Goal: Subscribe to service/newsletter

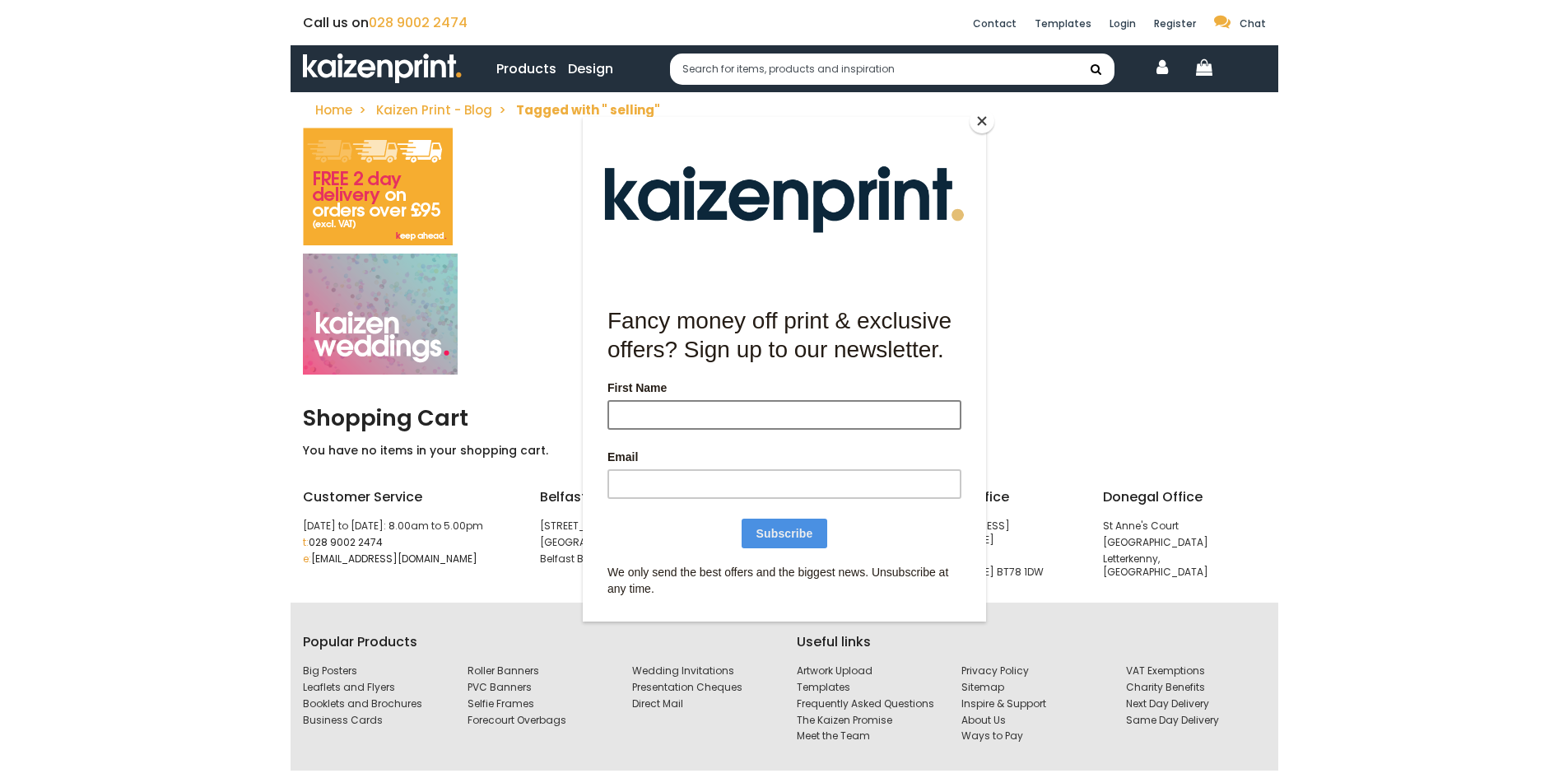
click at [723, 417] on input "First Name" at bounding box center [784, 414] width 354 height 29
type input "[PERSON_NAME]"
click at [705, 481] on input "Email" at bounding box center [784, 483] width 354 height 29
type input "[EMAIL_ADDRESS][DOMAIN_NAME]"
click at [797, 536] on input "Subscribe" at bounding box center [784, 532] width 86 height 29
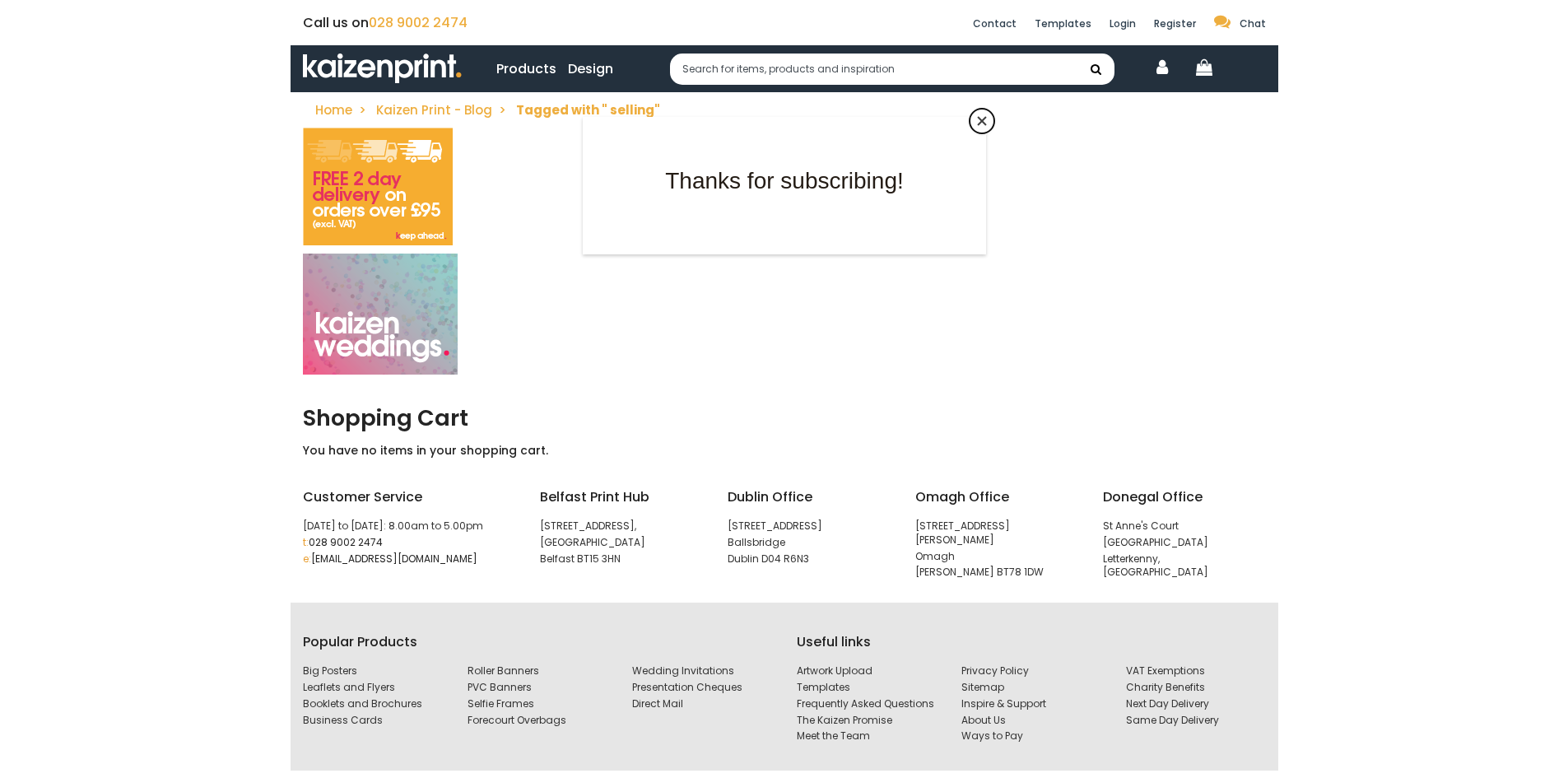
click at [980, 121] on button "Close" at bounding box center [982, 121] width 25 height 25
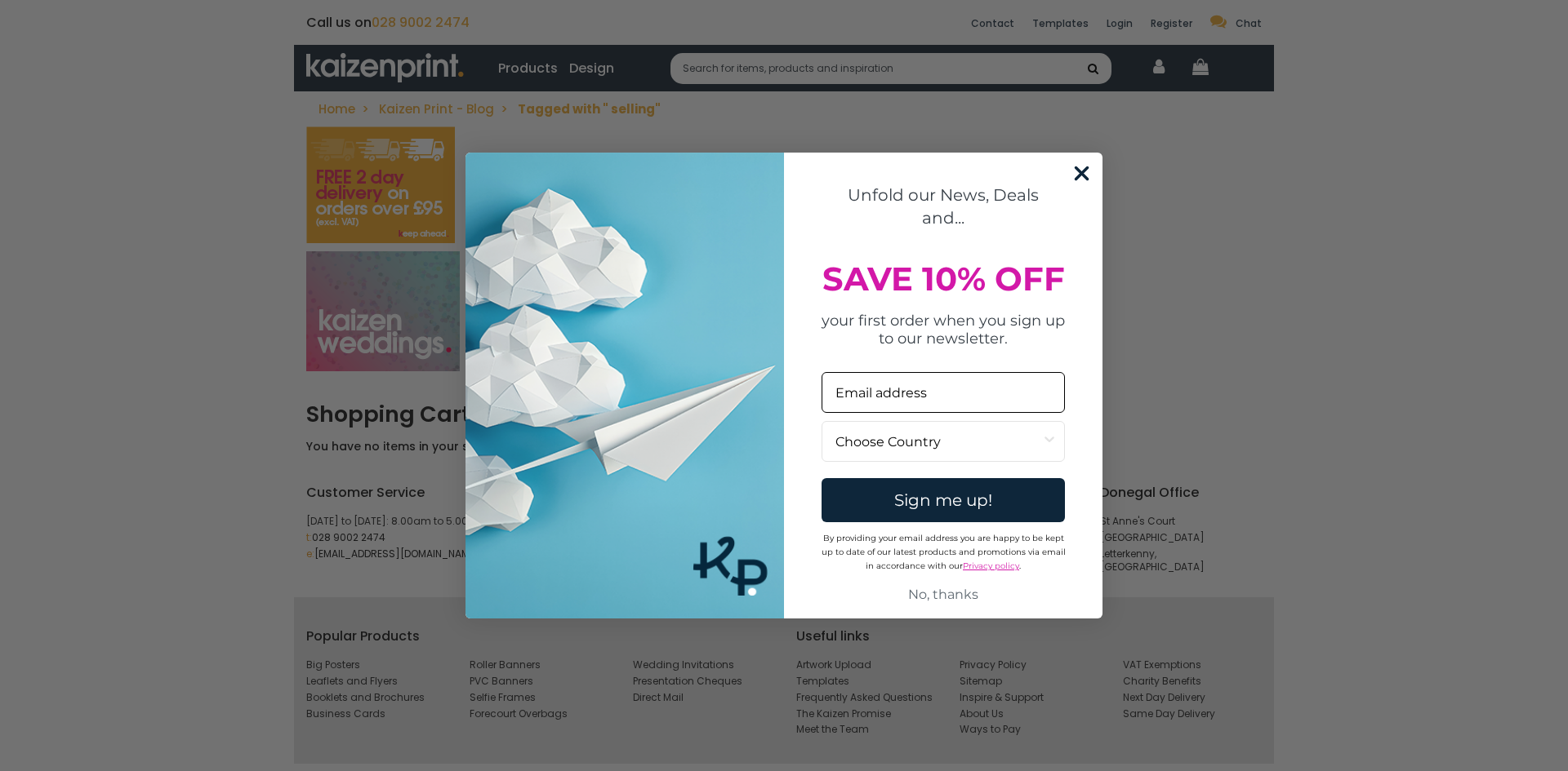
click at [935, 403] on input "Email" at bounding box center [943, 393] width 243 height 41
type input "[EMAIL_ADDRESS][DOMAIN_NAME]"
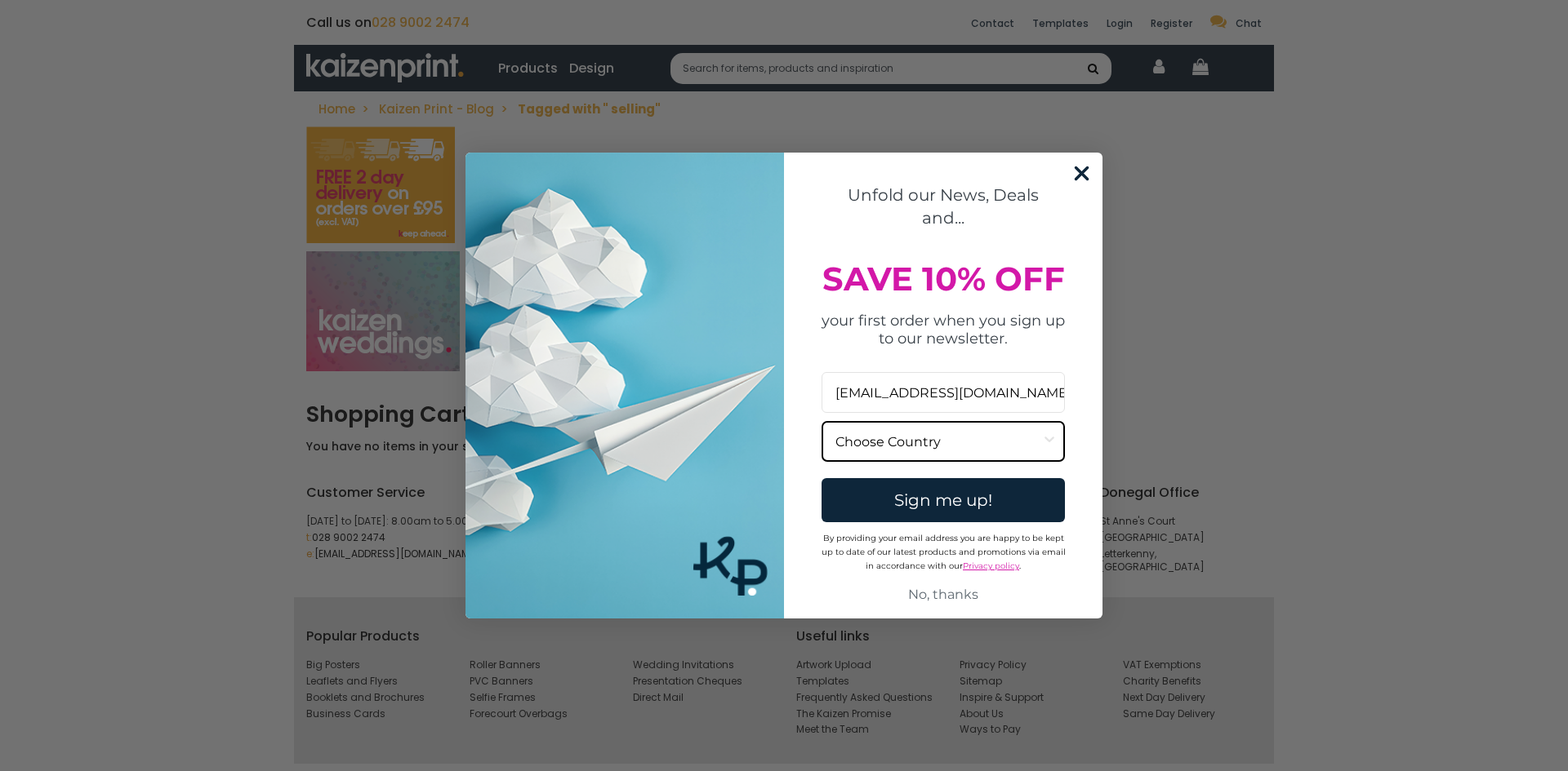
click at [939, 446] on input "Country" at bounding box center [938, 441] width 206 height 39
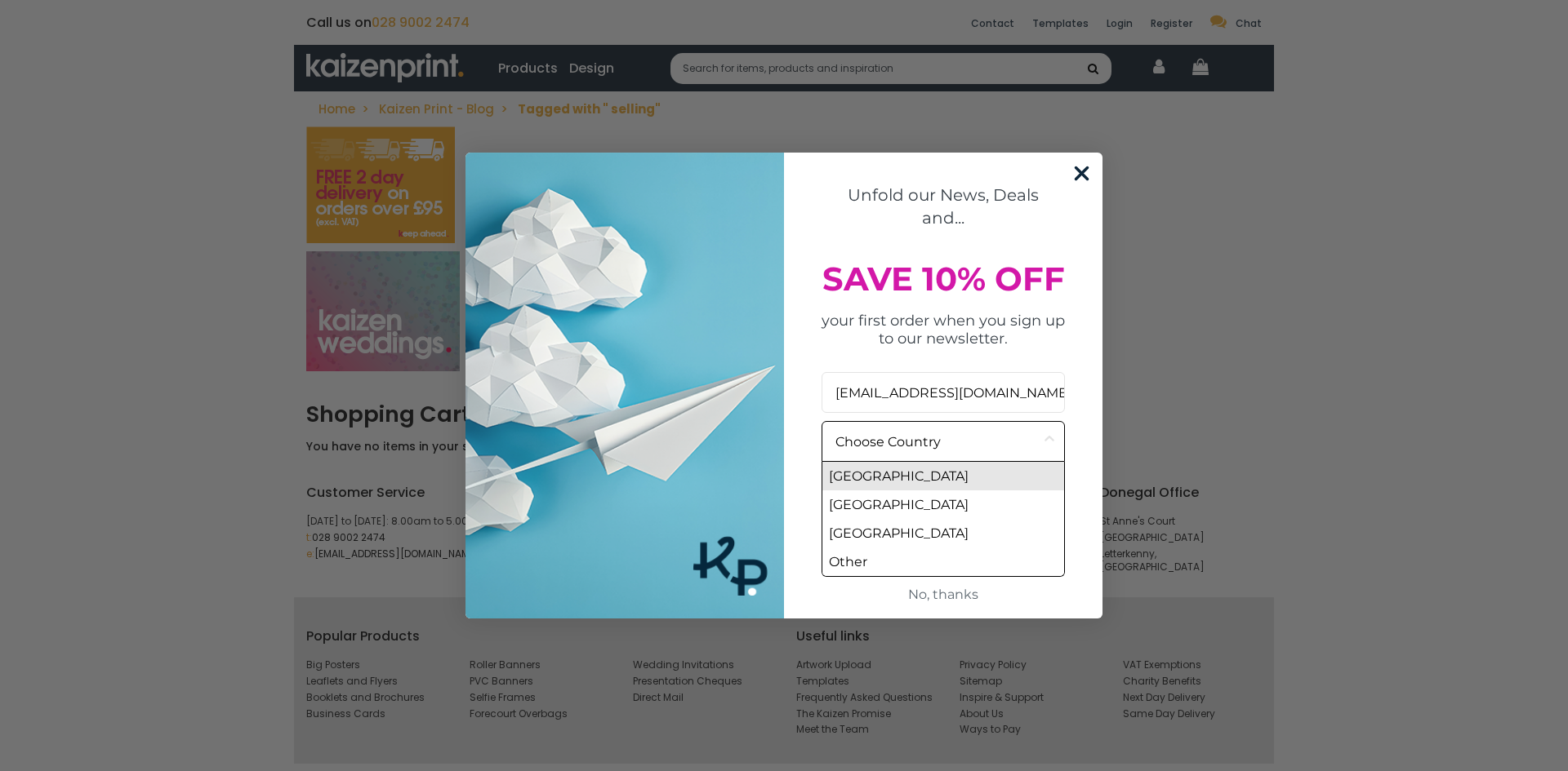
click at [939, 478] on div "[GEOGRAPHIC_DATA]" at bounding box center [943, 476] width 242 height 28
type input "[GEOGRAPHIC_DATA]"
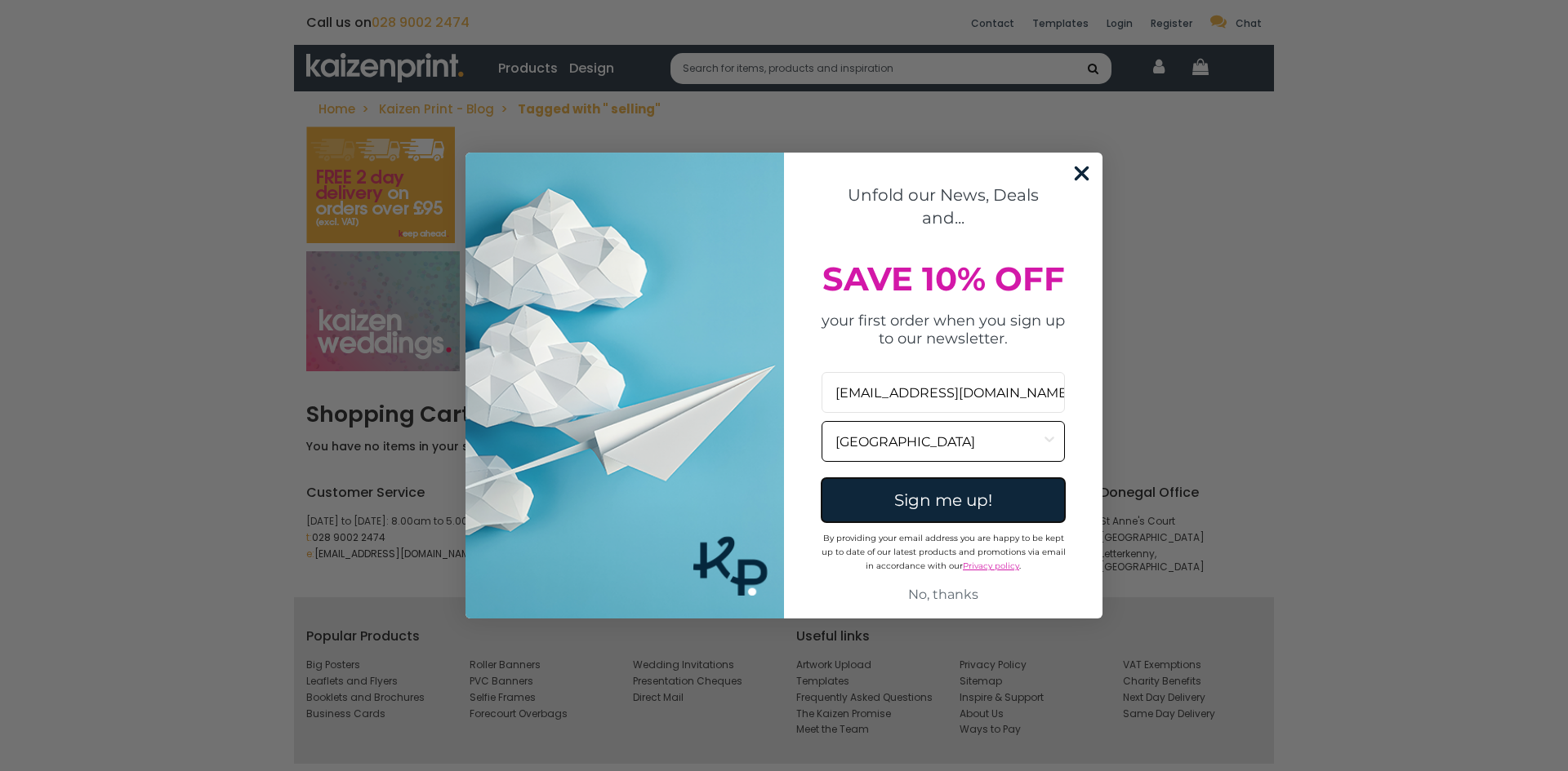
click at [939, 509] on button "Sign me up!" at bounding box center [943, 500] width 243 height 44
click at [994, 446] on input "[GEOGRAPHIC_DATA]" at bounding box center [938, 441] width 206 height 39
click at [997, 501] on div "Sign me up!" at bounding box center [943, 500] width 253 height 44
click at [952, 500] on div "Sign me up!" at bounding box center [943, 500] width 253 height 44
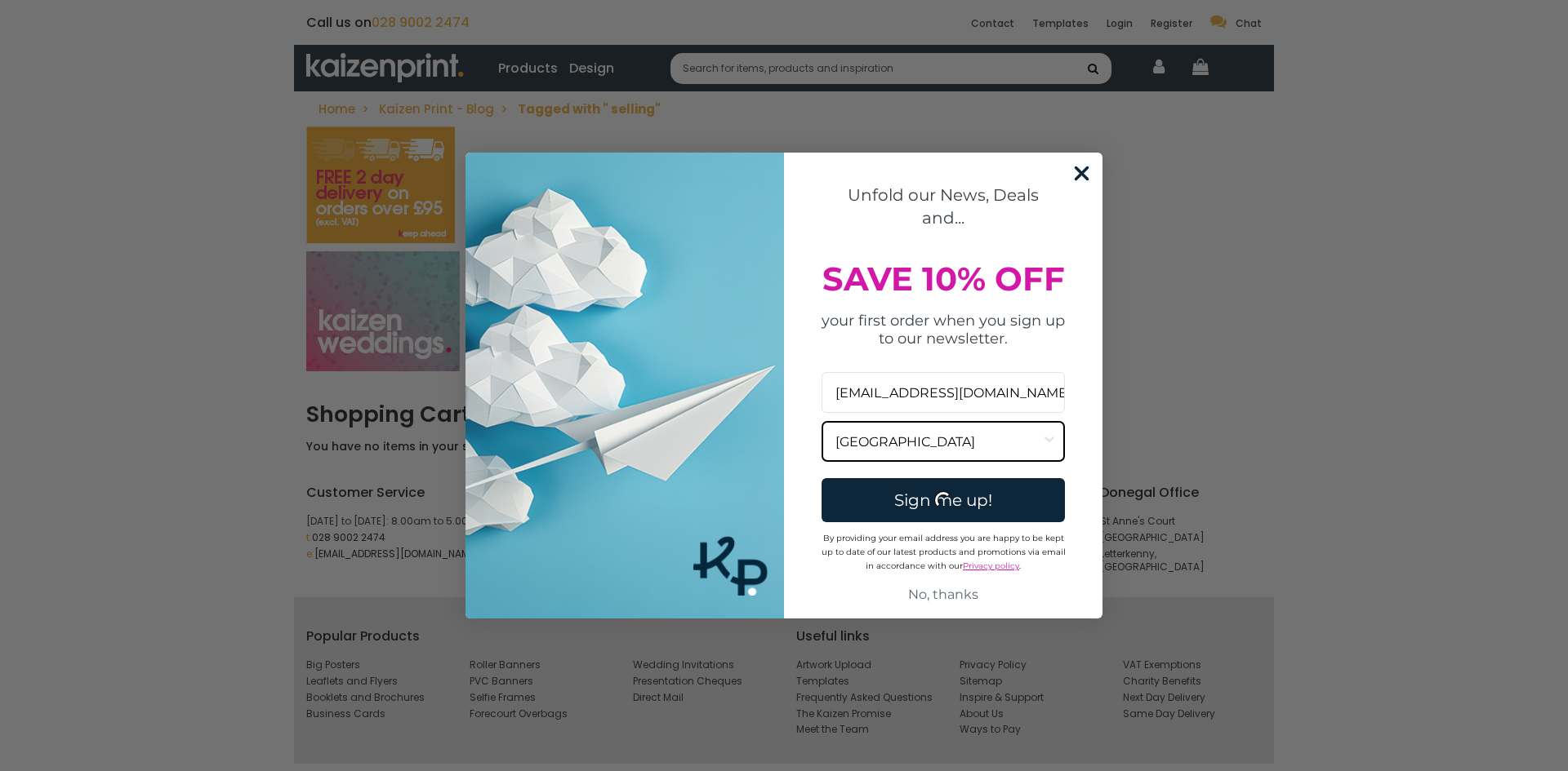
click at [963, 445] on input "[GEOGRAPHIC_DATA]" at bounding box center [938, 441] width 206 height 39
click at [970, 405] on input "[EMAIL_ADDRESS][DOMAIN_NAME]" at bounding box center [943, 393] width 243 height 41
click at [962, 499] on div "Sign me up!" at bounding box center [943, 500] width 253 height 44
click at [1078, 172] on circle "Close dialog" at bounding box center [1081, 172] width 27 height 27
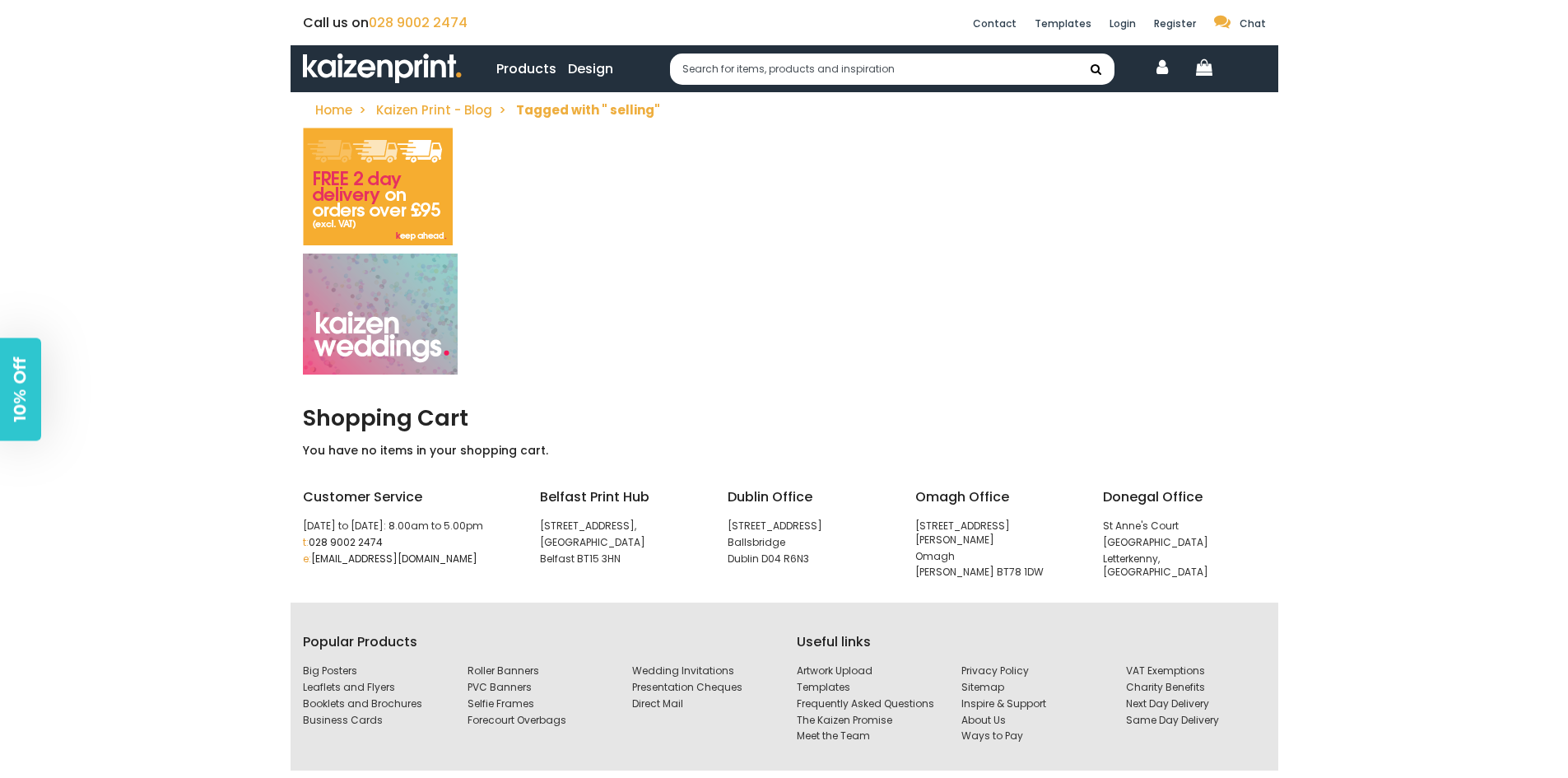
click at [343, 66] on img at bounding box center [382, 68] width 159 height 30
